Goal: Task Accomplishment & Management: Complete application form

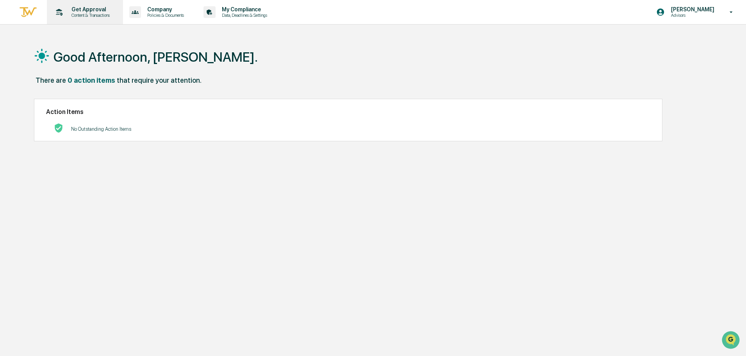
click at [84, 12] on p "Get Approval" at bounding box center [89, 9] width 48 height 6
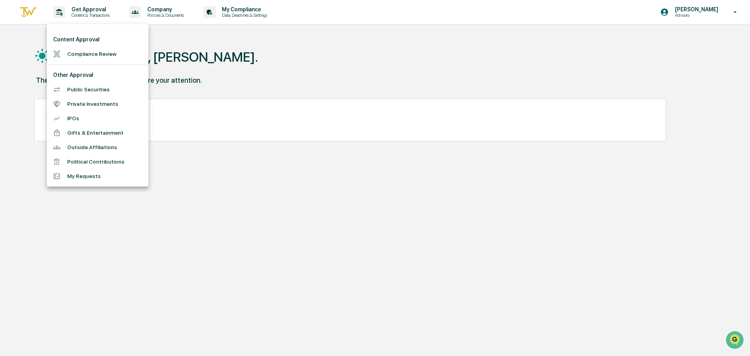
click at [84, 54] on li "Compliance Review" at bounding box center [98, 54] width 102 height 14
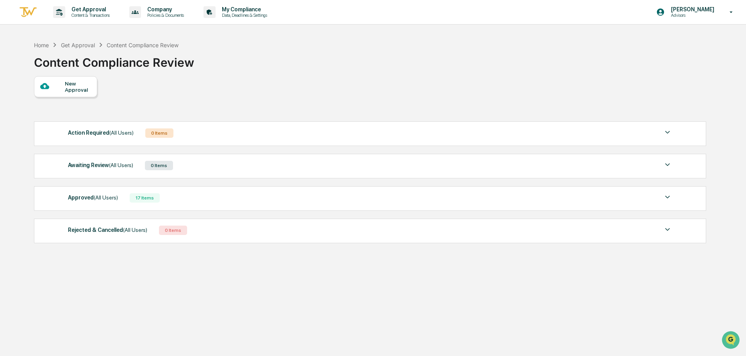
click at [72, 87] on div "New Approval" at bounding box center [78, 86] width 26 height 13
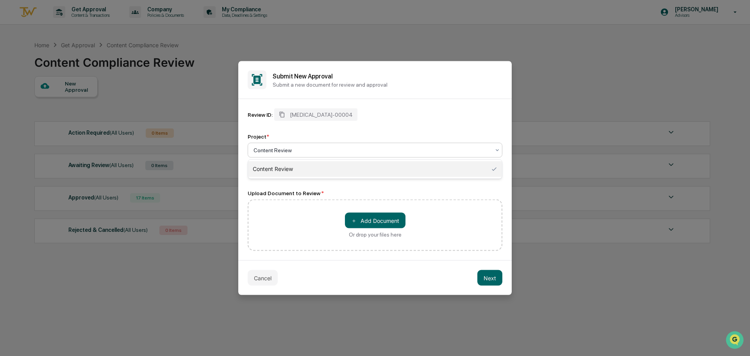
click at [282, 151] on div at bounding box center [372, 151] width 237 height 8
click at [295, 227] on div "＋ Add Document Or drop your files here" at bounding box center [375, 226] width 255 height 52
click at [270, 150] on div at bounding box center [372, 151] width 237 height 8
click at [270, 169] on div "Content Review" at bounding box center [375, 169] width 254 height 16
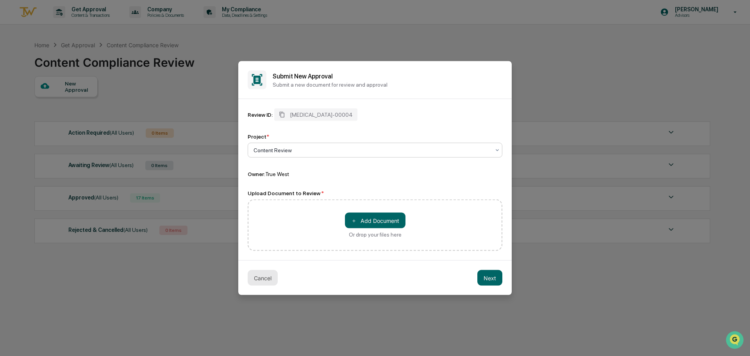
click at [267, 279] on button "Cancel" at bounding box center [263, 278] width 30 height 16
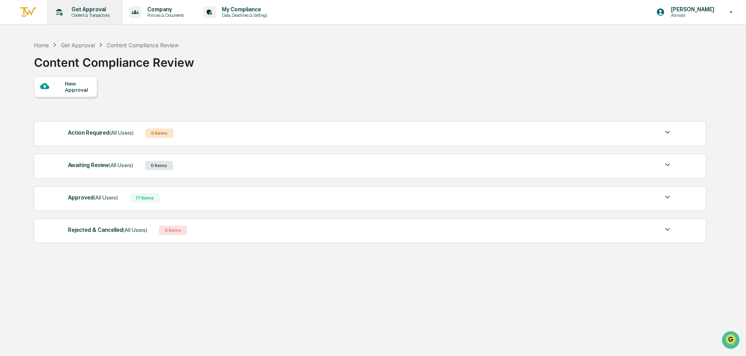
click at [73, 11] on p "Get Approval" at bounding box center [89, 9] width 48 height 6
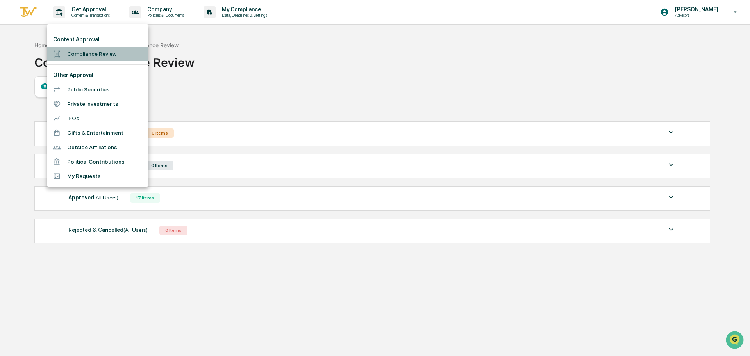
click at [78, 52] on li "Compliance Review" at bounding box center [98, 54] width 102 height 14
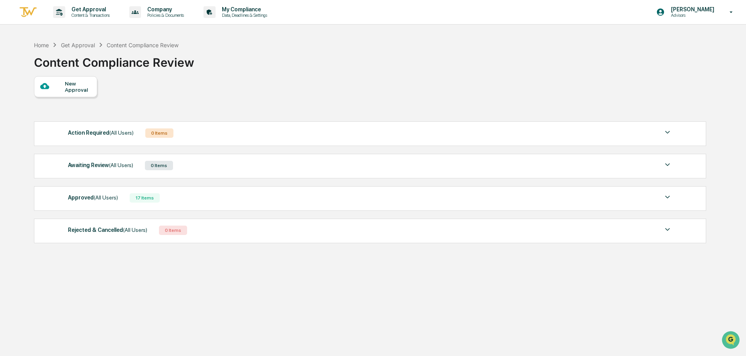
click at [74, 90] on div "New Approval" at bounding box center [78, 86] width 26 height 13
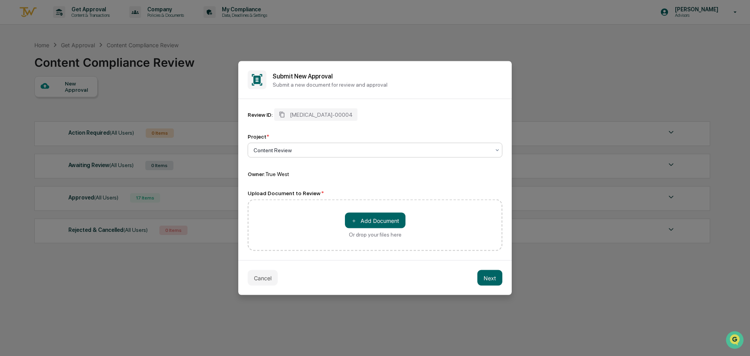
click at [289, 147] on div at bounding box center [372, 151] width 237 height 8
click at [369, 222] on button "＋ Add Document" at bounding box center [375, 221] width 61 height 16
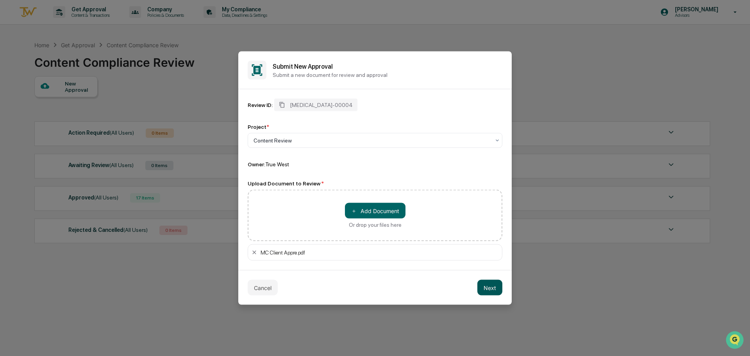
click at [496, 287] on button "Next" at bounding box center [489, 288] width 25 height 16
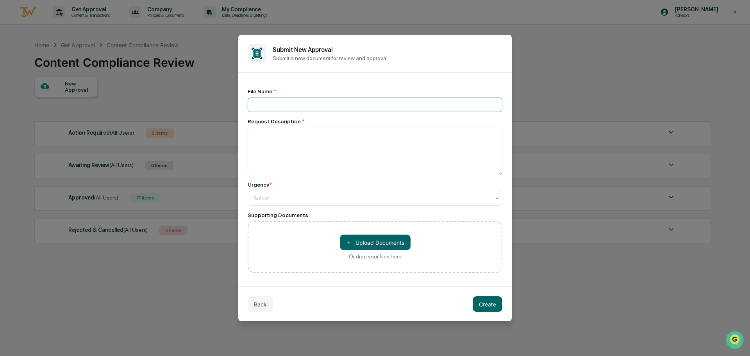
click at [262, 98] on input at bounding box center [375, 105] width 255 height 14
type input "**********"
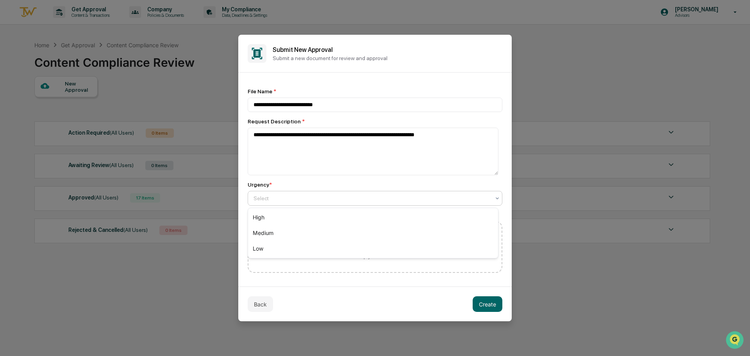
click at [285, 200] on div at bounding box center [372, 199] width 237 height 8
click at [272, 232] on div "Medium" at bounding box center [373, 233] width 250 height 16
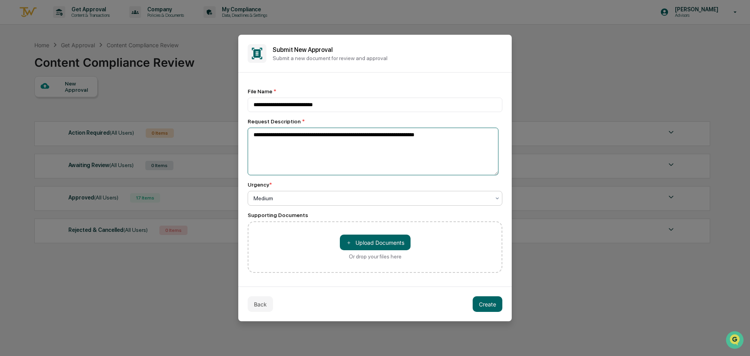
click at [426, 143] on textarea "**********" at bounding box center [373, 152] width 251 height 48
click at [457, 134] on textarea "**********" at bounding box center [373, 152] width 251 height 48
paste textarea "**********"
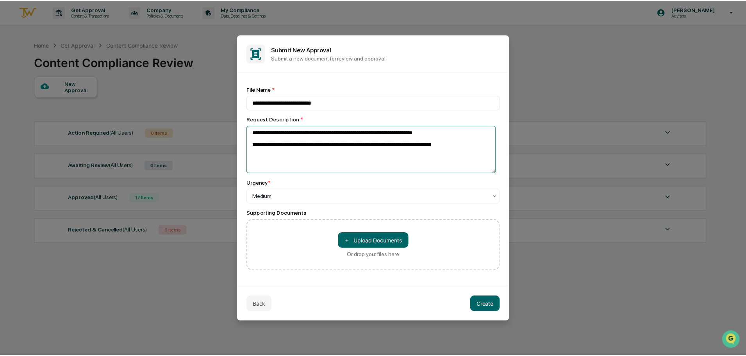
scroll to position [2, 0]
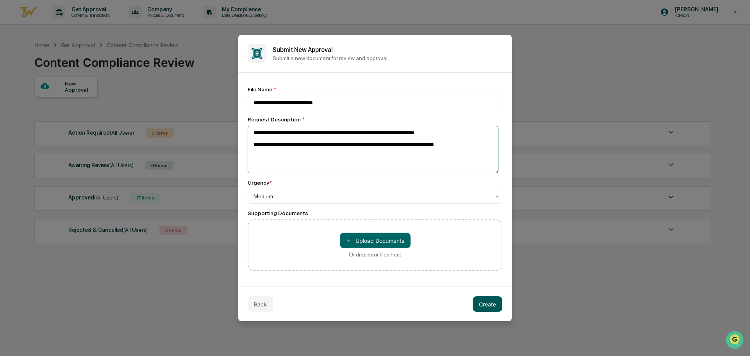
type textarea "**********"
click at [477, 305] on button "Create" at bounding box center [488, 305] width 30 height 16
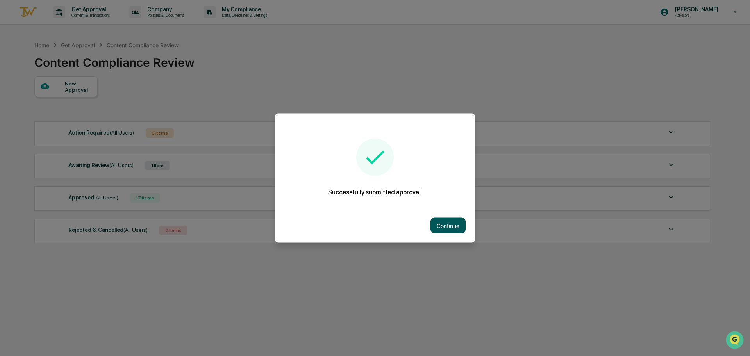
click at [450, 229] on button "Continue" at bounding box center [448, 226] width 35 height 16
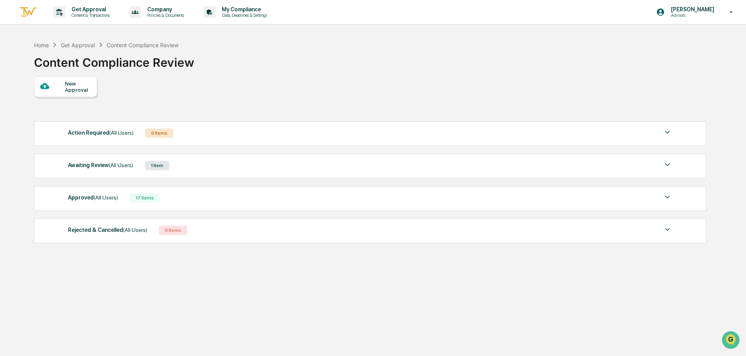
click at [105, 168] on div "Awaiting Review (All Users)" at bounding box center [100, 165] width 65 height 10
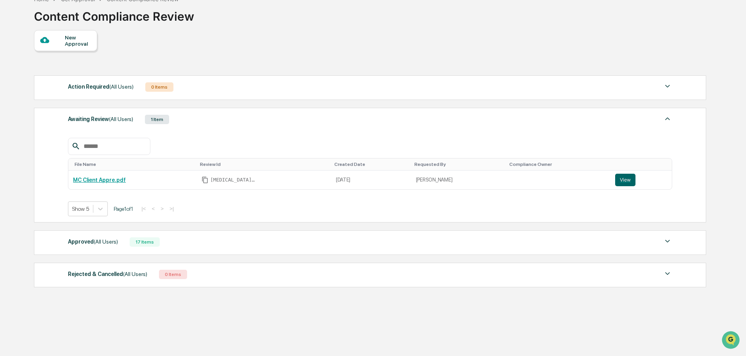
scroll to position [48, 0]
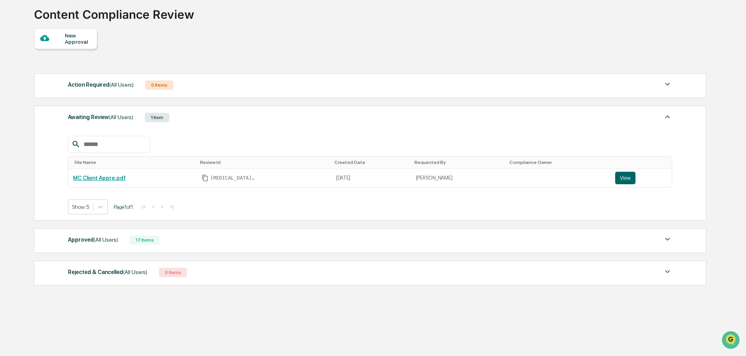
click at [103, 241] on span "(All Users)" at bounding box center [106, 240] width 24 height 6
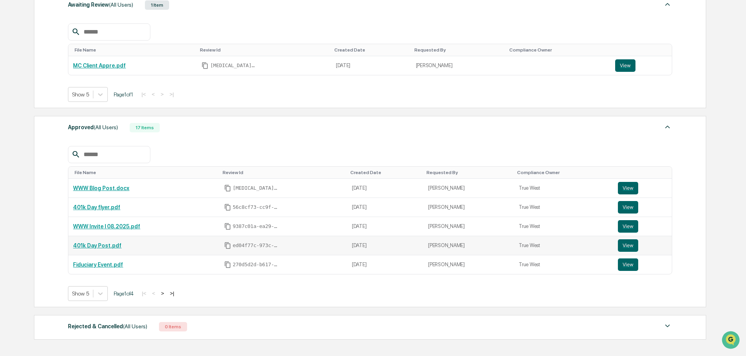
scroll to position [165, 0]
